Goal: Task Accomplishment & Management: Use online tool/utility

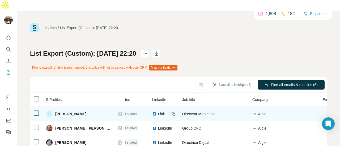
scroll to position [0, 11]
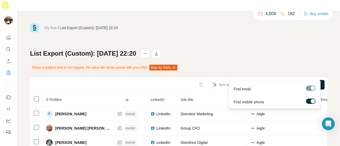
click at [264, 80] on button "Find all emails & mobiles (5)" at bounding box center [291, 85] width 67 height 10
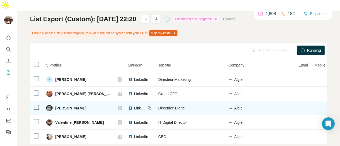
scroll to position [0, 33]
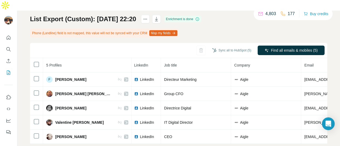
click at [218, 24] on div "List Export (Custom): 12/08/2025 22:20 Enrichment is done Phone (Landline) fiel…" at bounding box center [178, 79] width 297 height 129
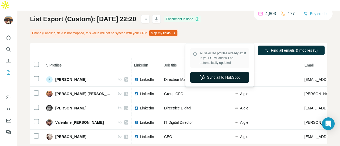
click at [231, 77] on button "Sync all to HubSpot" at bounding box center [219, 77] width 59 height 11
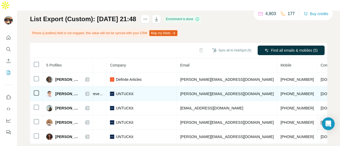
scroll to position [0, 126]
